Goal: Information Seeking & Learning: Find specific fact

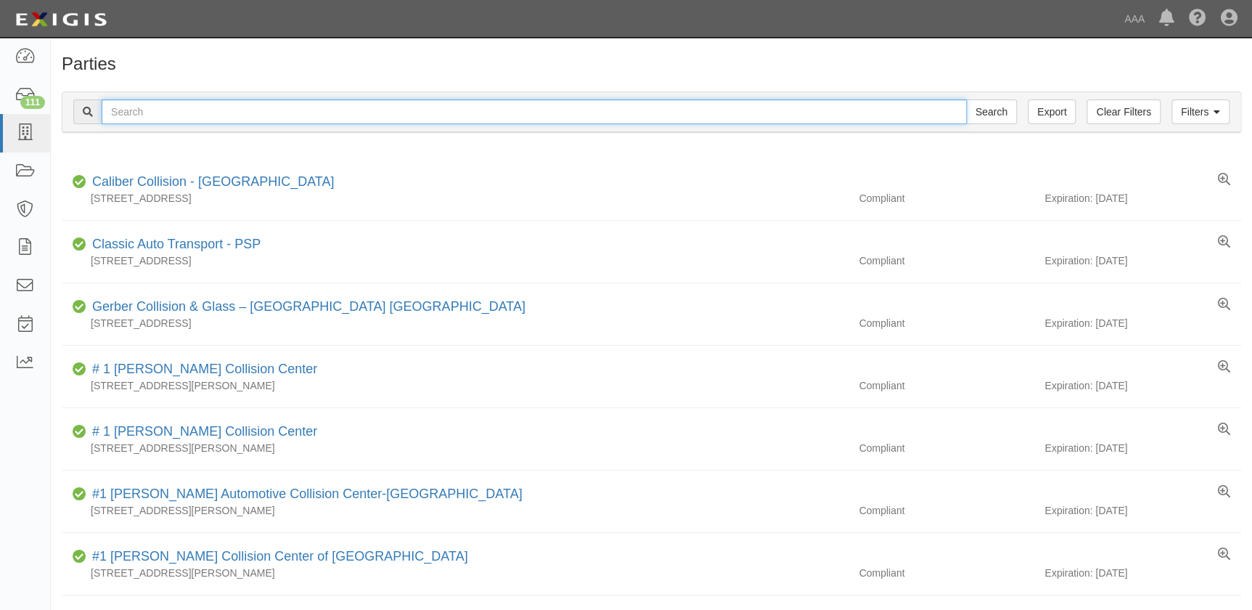
click at [186, 103] on input "text" at bounding box center [534, 111] width 865 height 25
type input "mclarty"
click at [966, 99] on input "Search" at bounding box center [991, 111] width 51 height 25
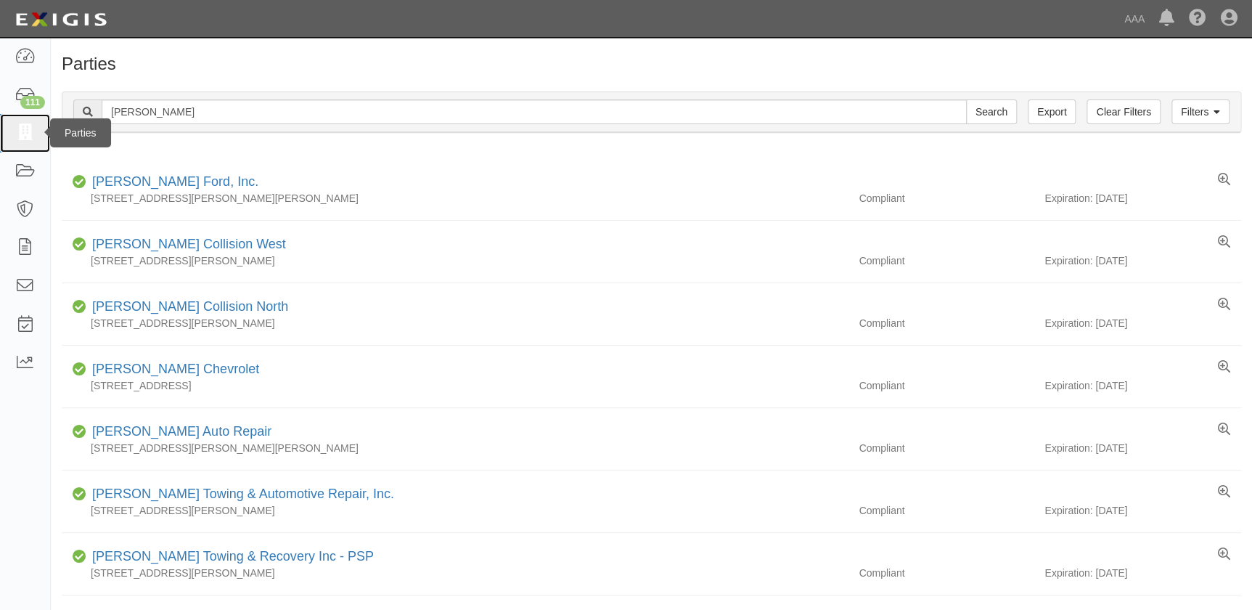
click at [28, 126] on icon at bounding box center [25, 133] width 20 height 17
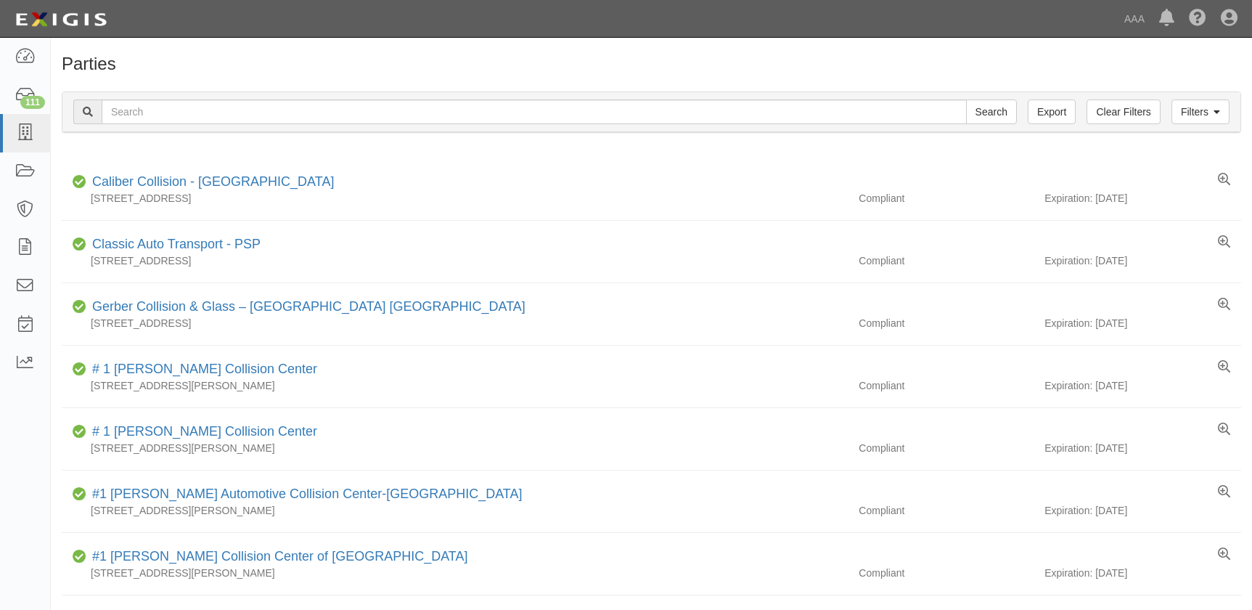
click at [231, 110] on input "text" at bounding box center [534, 111] width 865 height 25
type input "[PERSON_NAME]"
click at [966, 99] on input "Search" at bounding box center [991, 111] width 51 height 25
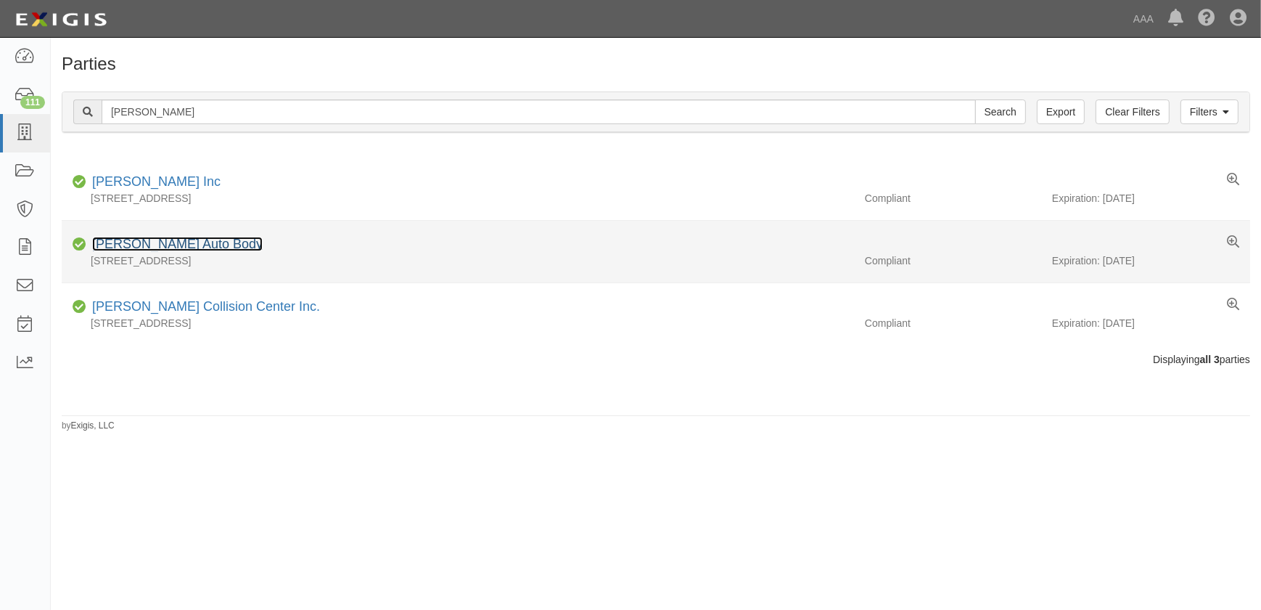
click at [165, 245] on link "[PERSON_NAME] Auto Body" at bounding box center [177, 244] width 171 height 15
